Goal: Task Accomplishment & Management: Use online tool/utility

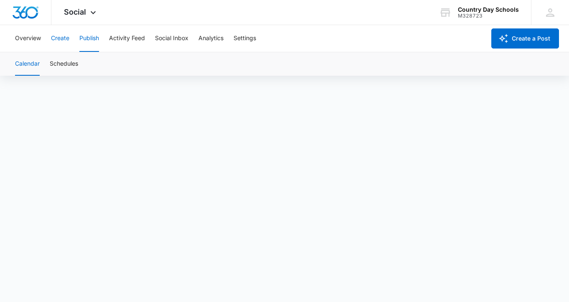
click at [56, 38] on button "Create" at bounding box center [60, 38] width 18 height 27
click at [87, 38] on button "Publish" at bounding box center [89, 38] width 20 height 27
click at [56, 38] on button "Create" at bounding box center [60, 38] width 18 height 27
click at [90, 37] on button "Publish" at bounding box center [89, 38] width 20 height 27
click at [91, 36] on button "Publish" at bounding box center [89, 38] width 20 height 27
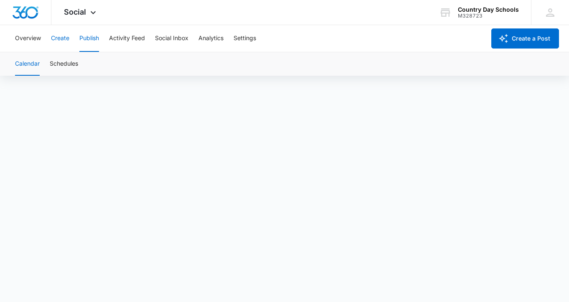
click at [61, 38] on button "Create" at bounding box center [60, 38] width 18 height 27
click at [89, 41] on button "Publish" at bounding box center [89, 38] width 20 height 27
